Goal: Find specific page/section: Find specific page/section

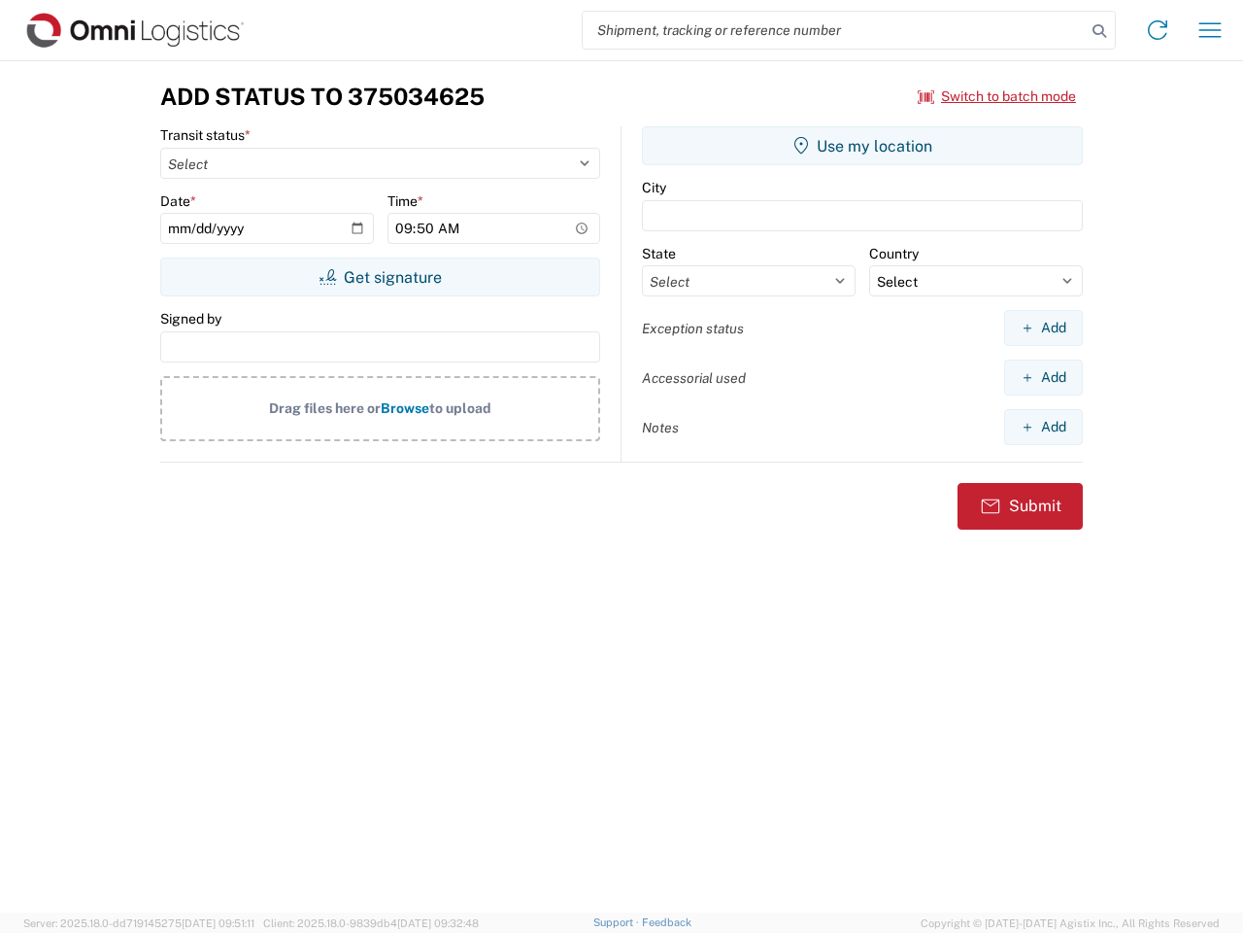
click at [834, 30] on input "search" at bounding box center [834, 30] width 503 height 37
click at [1100, 31] on icon at bounding box center [1099, 30] width 27 height 27
click at [1158, 30] on icon at bounding box center [1157, 30] width 31 height 31
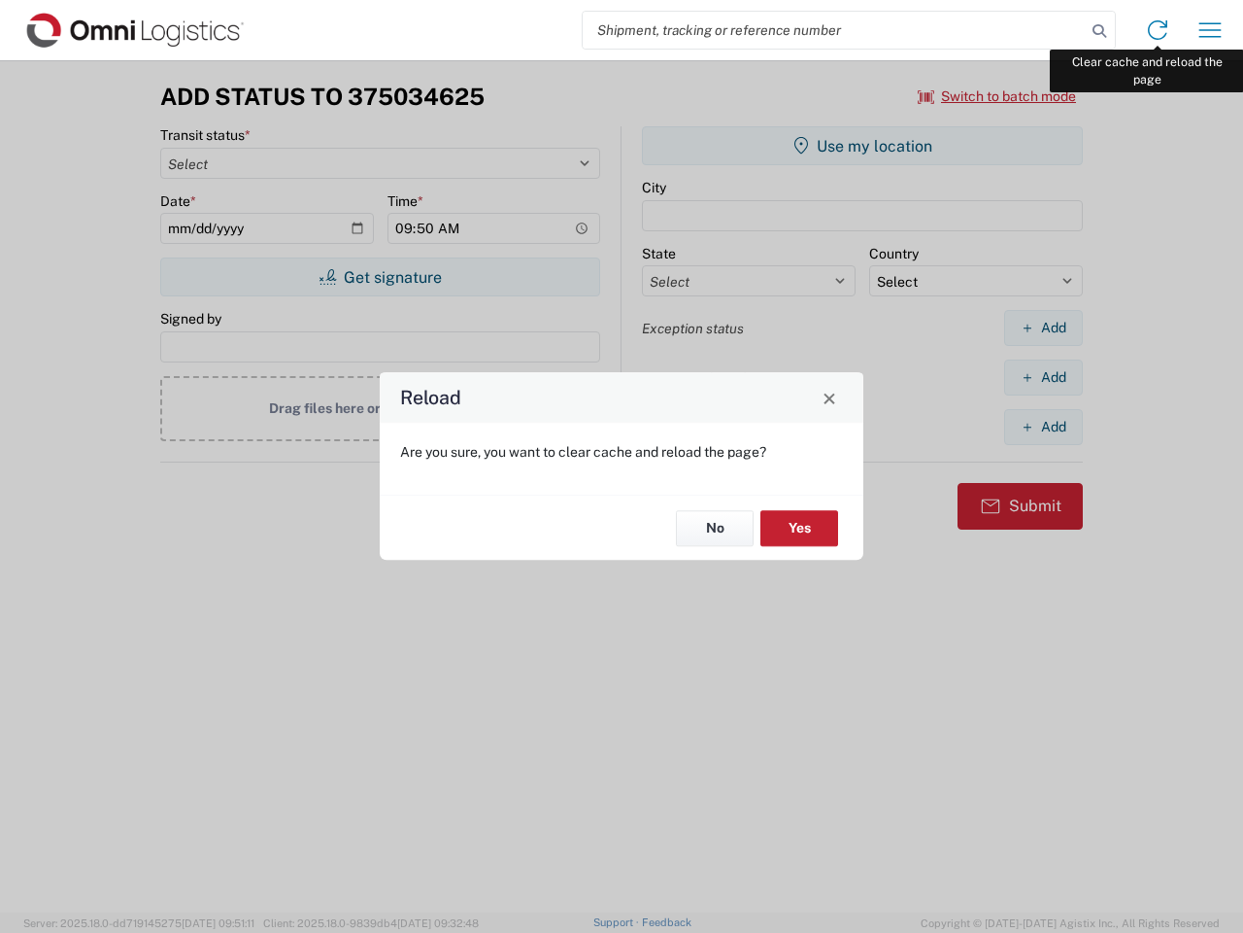
click at [1210, 30] on div "Reload Are you sure, you want to clear cache and reload the page? No Yes" at bounding box center [621, 466] width 1243 height 933
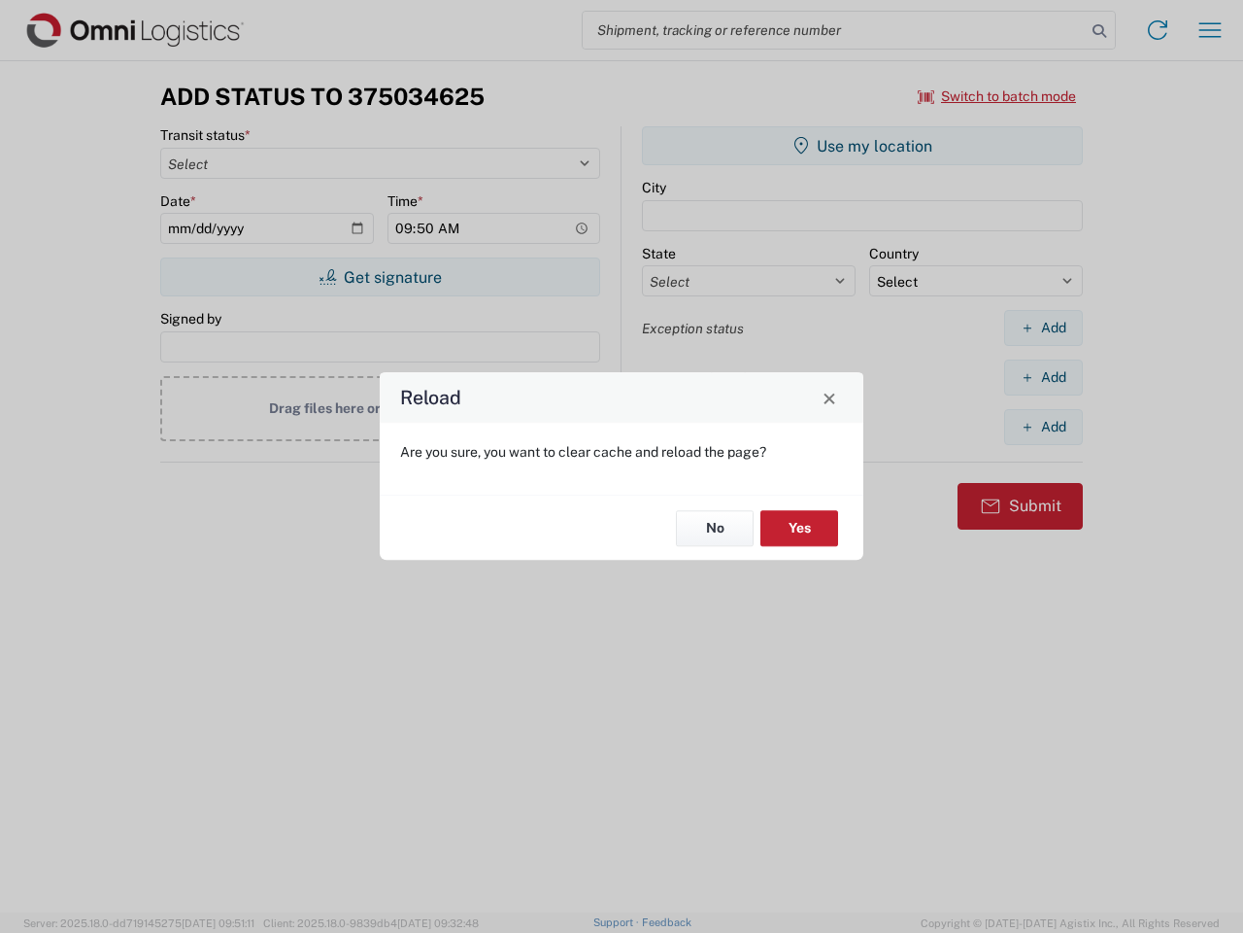
click at [998, 96] on div "Reload Are you sure, you want to clear cache and reload the page? No Yes" at bounding box center [621, 466] width 1243 height 933
click at [380, 277] on div "Reload Are you sure, you want to clear cache and reload the page? No Yes" at bounding box center [621, 466] width 1243 height 933
click at [863, 146] on div "Reload Are you sure, you want to clear cache and reload the page? No Yes" at bounding box center [621, 466] width 1243 height 933
click at [1043, 327] on div "Reload Are you sure, you want to clear cache and reload the page? No Yes" at bounding box center [621, 466] width 1243 height 933
click at [1043, 377] on div "Reload Are you sure, you want to clear cache and reload the page? No Yes" at bounding box center [621, 466] width 1243 height 933
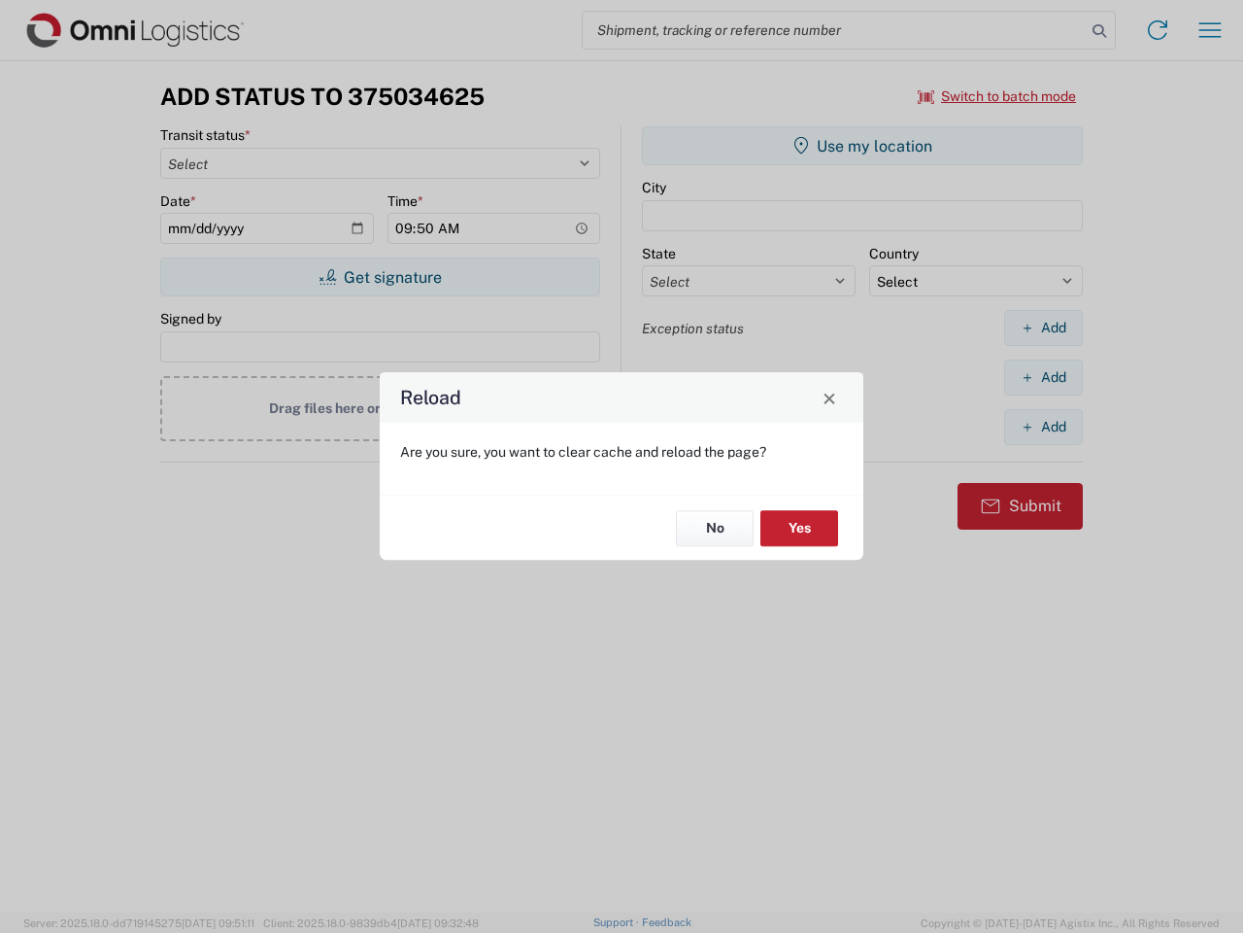
click at [1043, 426] on div "Reload Are you sure, you want to clear cache and reload the page? No Yes" at bounding box center [621, 466] width 1243 height 933
